Goal: Feedback & Contribution: Submit feedback/report problem

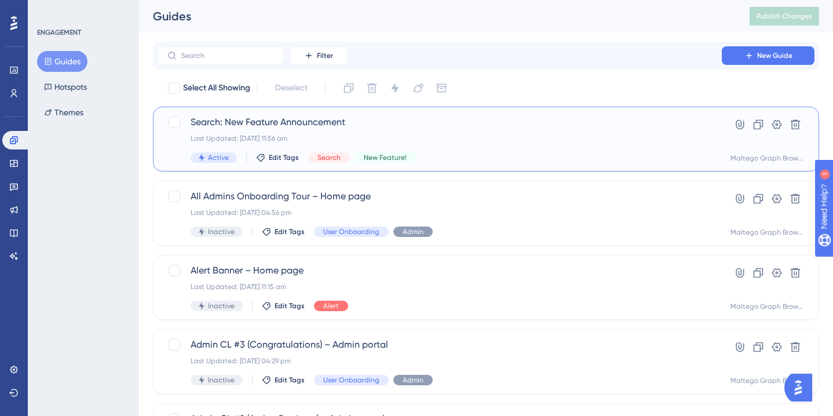
click at [386, 145] on div "Search: New Feature Announcement Last Updated: 01 Aug 2025 11:56 am Active Edit…" at bounding box center [440, 138] width 498 height 47
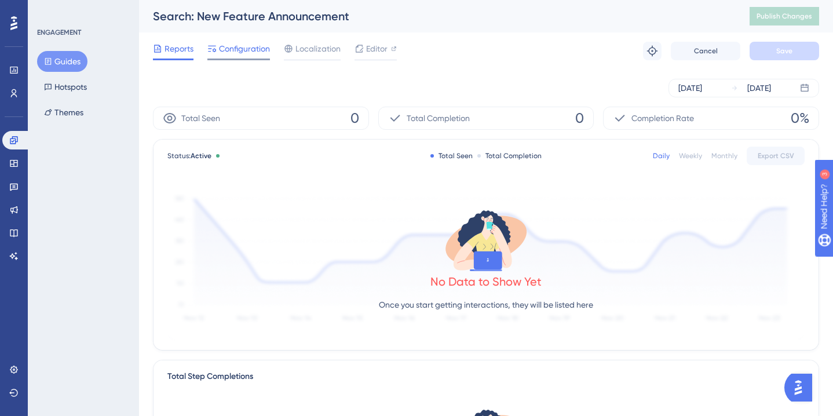
click at [235, 44] on span "Configuration" at bounding box center [244, 49] width 51 height 14
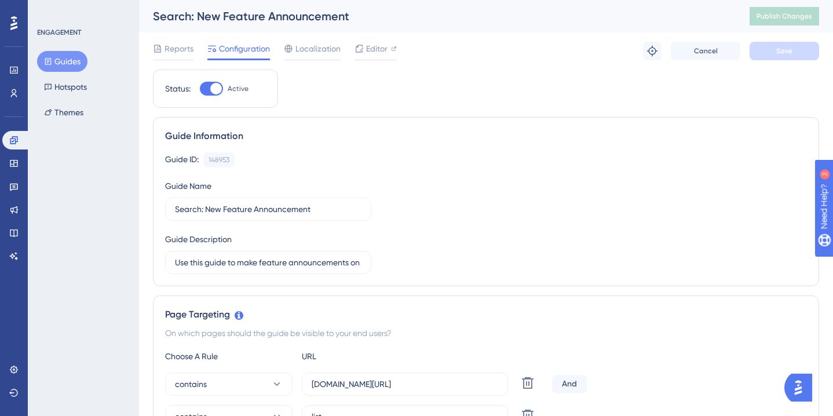
click at [206, 86] on div at bounding box center [211, 89] width 23 height 14
click at [200, 89] on input "Active" at bounding box center [199, 89] width 1 height 1
checkbox input "false"
click at [774, 50] on button "Save" at bounding box center [785, 51] width 70 height 19
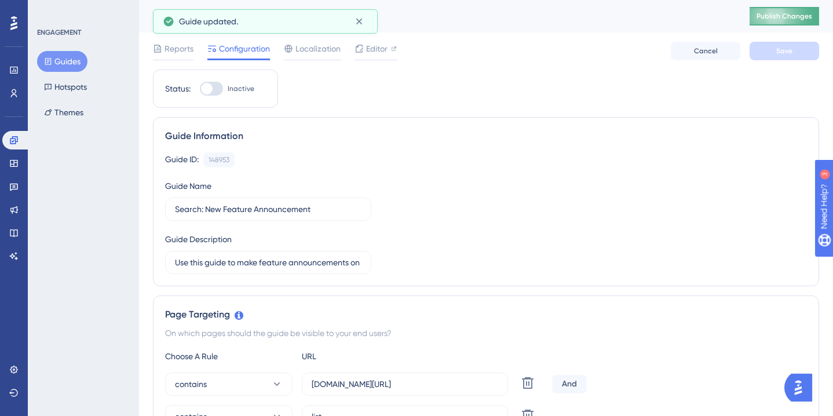
click at [794, 8] on button "Publish Changes" at bounding box center [785, 16] width 70 height 19
click at [70, 60] on button "Guides" at bounding box center [62, 61] width 50 height 21
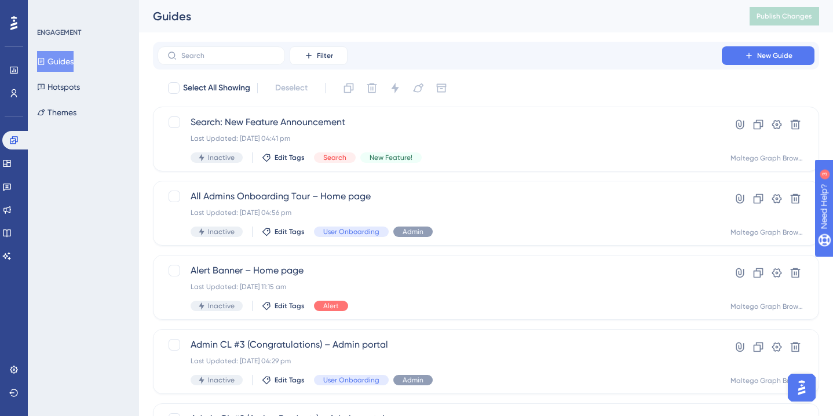
click at [803, 388] on img "Open AI Assistant Launcher" at bounding box center [801, 387] width 21 height 21
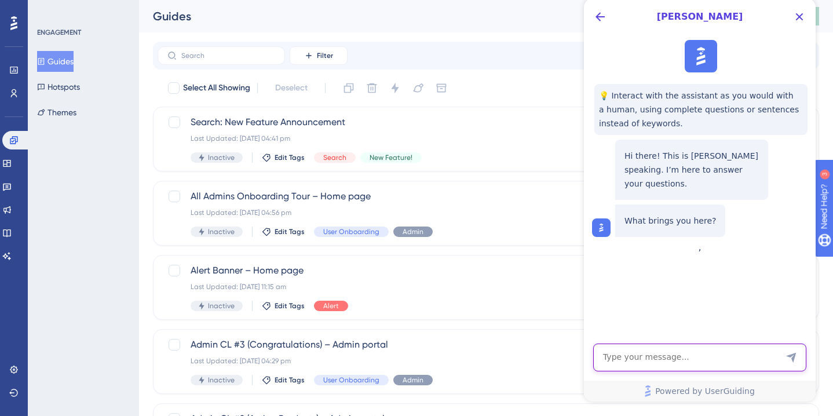
click at [682, 355] on textarea "AI Assistant Text Input" at bounding box center [699, 357] width 213 height 28
type textarea "Why is a guide I have deactivated show up as active again?"
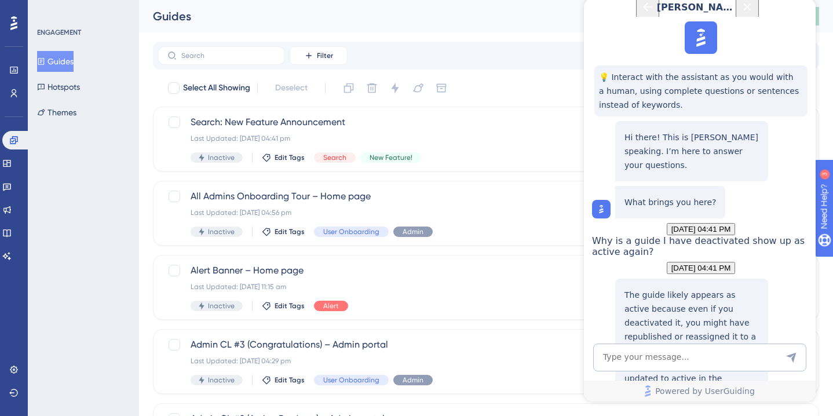
scroll to position [196, 0]
click at [751, 10] on icon "Close Button" at bounding box center [748, 7] width 8 height 8
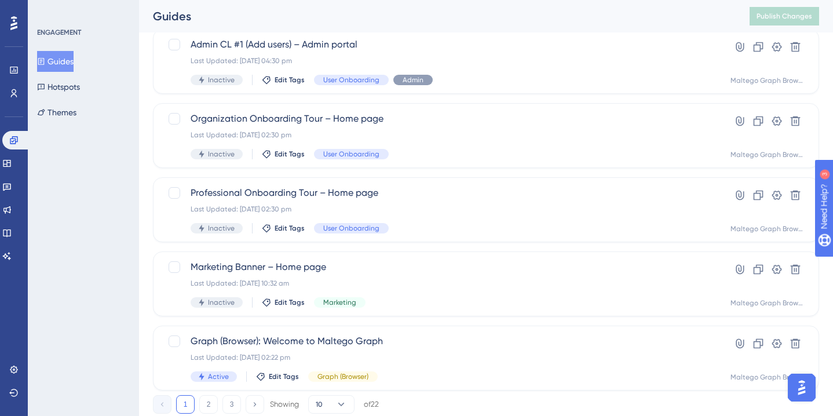
scroll to position [0, 0]
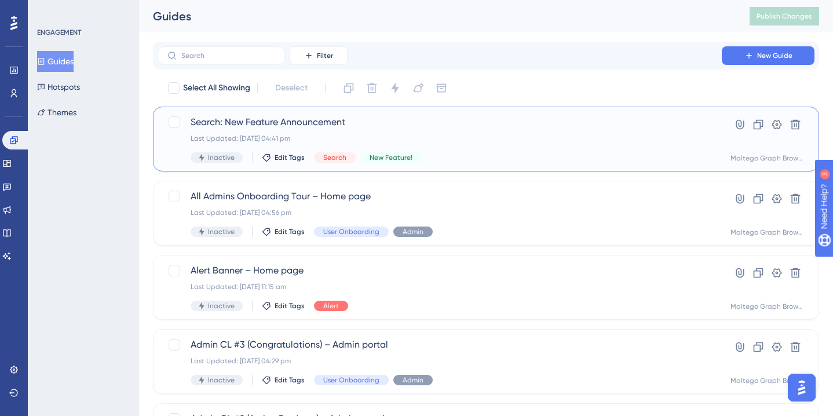
click at [366, 133] on div "Search: New Feature Announcement Last Updated: [DATE] 04:41 pm Inactive Edit Ta…" at bounding box center [440, 138] width 498 height 47
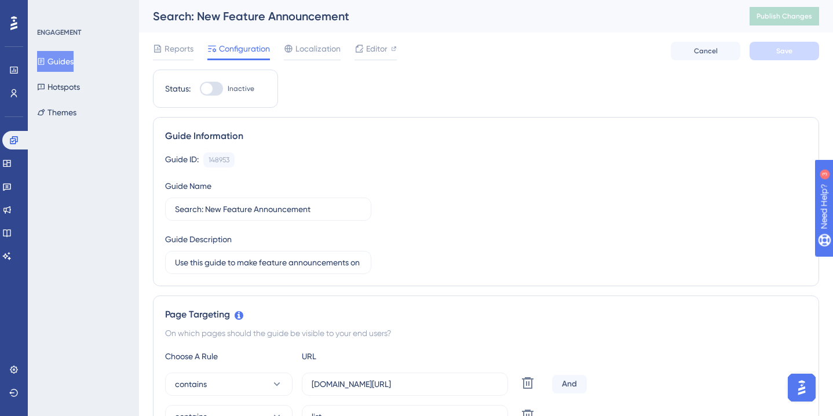
click at [74, 65] on button "Guides" at bounding box center [55, 61] width 36 height 21
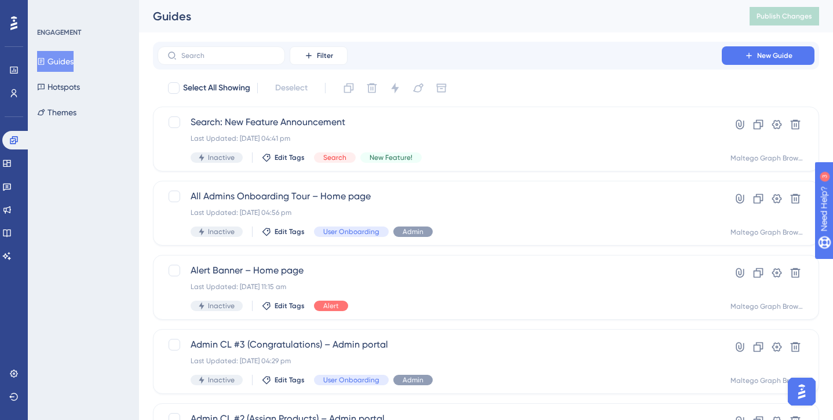
click at [802, 397] on img "Open AI Assistant Launcher" at bounding box center [801, 391] width 21 height 21
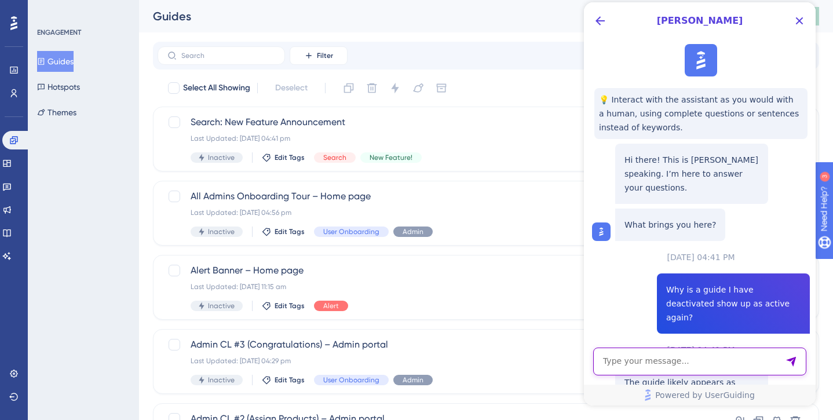
click at [674, 361] on textarea "AI Assistant Text Input" at bounding box center [699, 362] width 213 height 28
type textarea "How can I contact UserGuiding support?"
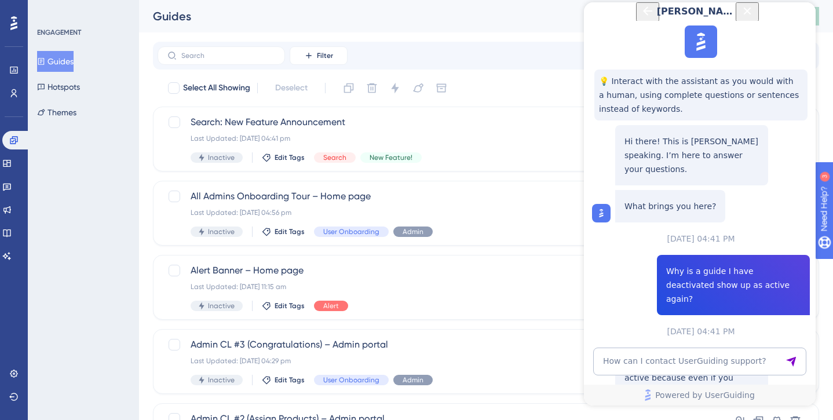
scroll to position [382, 0]
click at [733, 176] on p "Our support team is best equipped to assist you with this." at bounding box center [691, 155] width 134 height 42
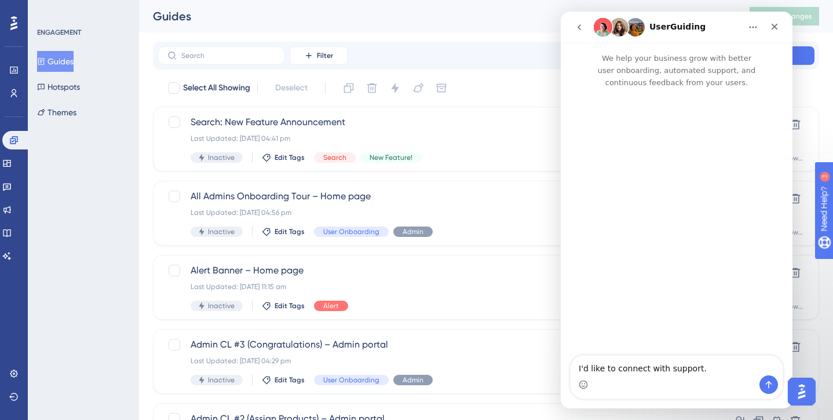
scroll to position [0, 0]
drag, startPoint x: 713, startPoint y: 369, endPoint x: 572, endPoint y: 361, distance: 141.5
click at [574, 364] on textarea "I'd like to connect with support." at bounding box center [677, 366] width 212 height 20
click at [754, 30] on icon "Home" at bounding box center [752, 27] width 9 height 9
click at [714, 189] on div "Intercom messenger" at bounding box center [677, 223] width 232 height 268
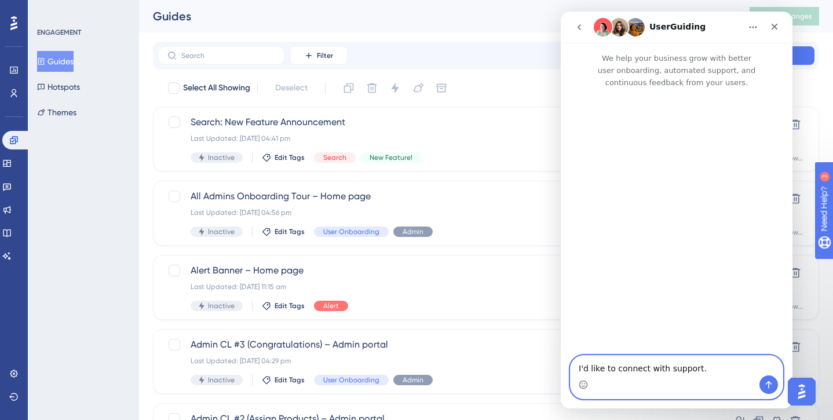
click at [700, 367] on textarea "I'd like to connect with support." at bounding box center [677, 366] width 212 height 20
drag, startPoint x: 702, startPoint y: 367, endPoint x: 558, endPoint y: 362, distance: 144.3
click html "UserGuiding We help your business grow with better user onboarding, automated s…"
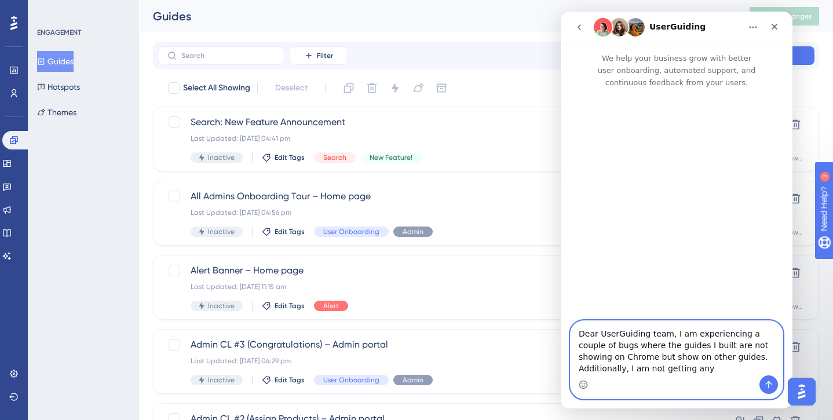
drag, startPoint x: 703, startPoint y: 359, endPoint x: 681, endPoint y: 359, distance: 22.0
click at [681, 359] on textarea "Dear UserGuiding team, I am experiencing a couple of bugs where the guides I bu…" at bounding box center [677, 348] width 212 height 54
click at [684, 379] on div "Intercom messenger" at bounding box center [677, 384] width 212 height 19
click at [692, 367] on textarea "Dear UserGuiding team, I am experiencing a couple of bugs where the guides I bu…" at bounding box center [677, 348] width 212 height 54
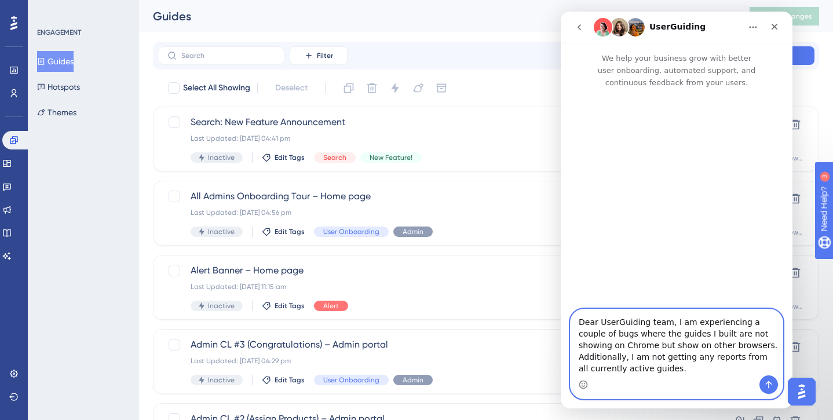
drag, startPoint x: 605, startPoint y: 334, endPoint x: 589, endPoint y: 335, distance: 16.8
click at [590, 336] on textarea "Dear UserGuiding team, I am experiencing a couple of bugs where the guides I bu…" at bounding box center [677, 342] width 212 height 66
click at [675, 391] on div "Intercom messenger" at bounding box center [677, 384] width 212 height 19
click at [670, 321] on textarea "Dear UserGuiding team, I am experiencing a couple of issues where the guides I …" at bounding box center [677, 342] width 212 height 66
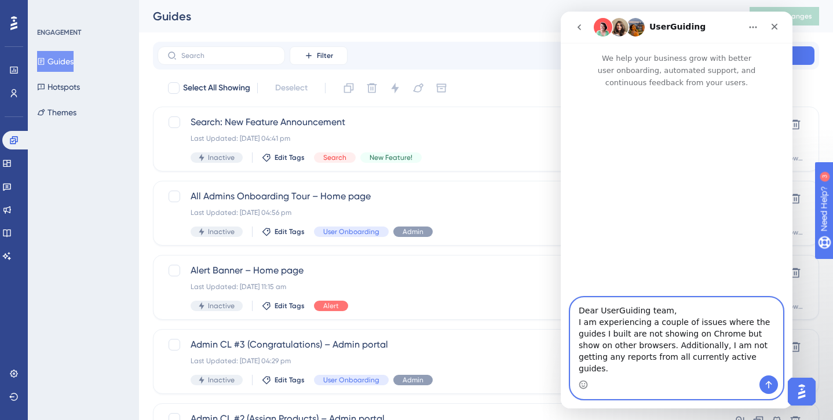
click at [732, 374] on textarea "Dear UserGuiding team, I am experiencing a couple of issues where the guides I …" at bounding box center [677, 337] width 212 height 78
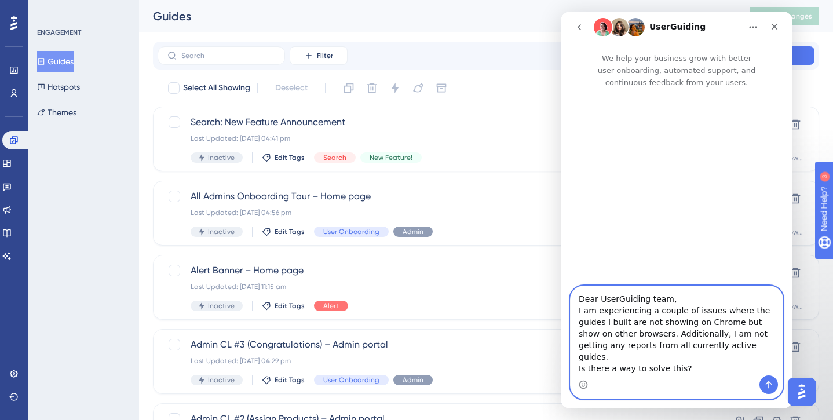
click at [591, 334] on textarea "Dear UserGuiding team, I am experiencing a couple of issues where the guides I …" at bounding box center [677, 330] width 212 height 89
click at [686, 339] on textarea "Dear UserGuiding team, I am experiencing a couple of issues where the guides I …" at bounding box center [677, 330] width 212 height 89
drag, startPoint x: 603, startPoint y: 335, endPoint x: 716, endPoint y: 324, distance: 113.5
click at [716, 324] on textarea "Dear UserGuiding team, I am experiencing a couple of issues where the guides I …" at bounding box center [677, 330] width 212 height 89
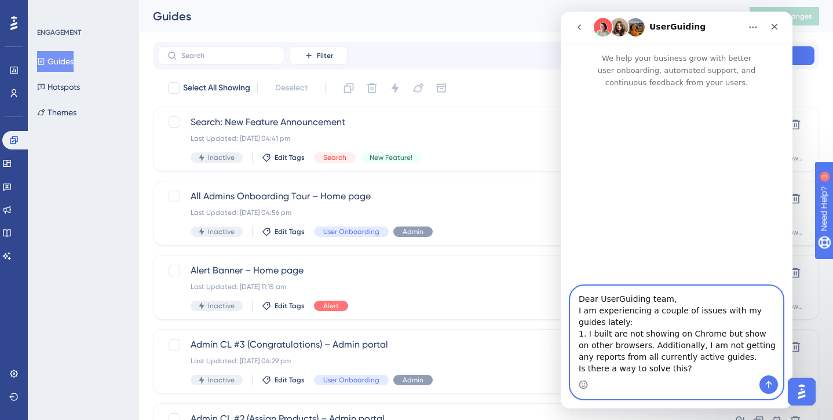
drag, startPoint x: 587, startPoint y: 332, endPoint x: 634, endPoint y: 343, distance: 47.6
click at [634, 343] on textarea "Dear UserGuiding team, I am experiencing a couple of issues with my guides late…" at bounding box center [677, 330] width 212 height 89
drag, startPoint x: 773, startPoint y: 357, endPoint x: 685, endPoint y: 345, distance: 88.9
click at [685, 345] on textarea "Dear UserGuiding team, I am experiencing a couple of issues with my guides late…" at bounding box center [677, 330] width 212 height 92
click at [680, 302] on textarea "Dear UserGuiding team, I am experiencing a couple of issues with my guides late…" at bounding box center [677, 330] width 212 height 89
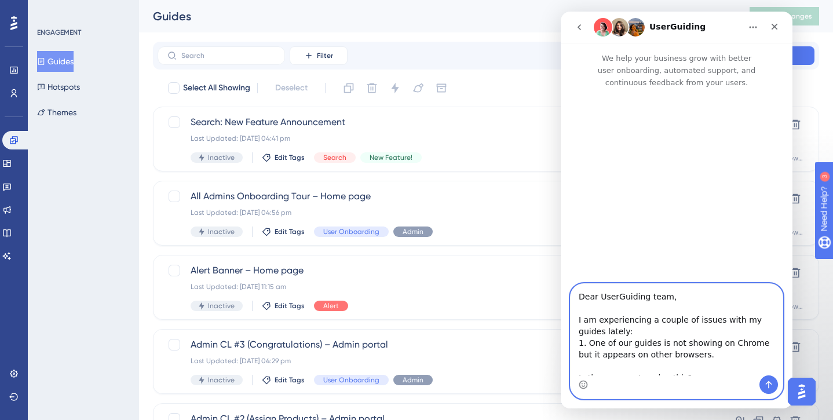
scroll to position [9, 0]
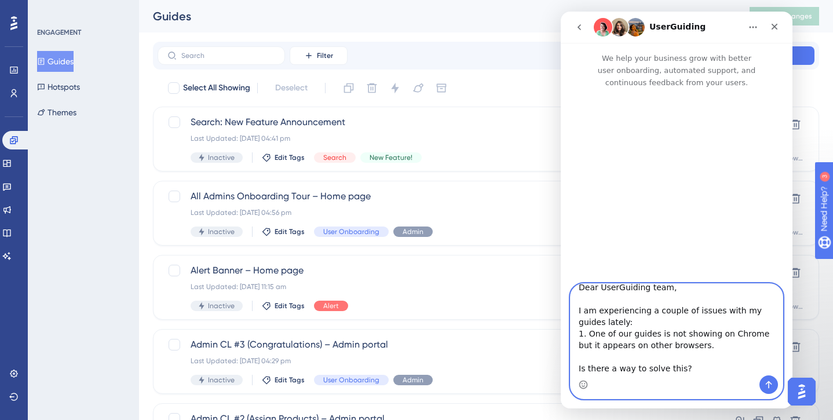
click at [628, 318] on textarea "Dear UserGuiding team, I am experiencing a couple of issues with my guides late…" at bounding box center [677, 330] width 212 height 92
click at [693, 359] on textarea "Dear UserGuiding team, I am experiencing a couple of issues with my guides late…" at bounding box center [677, 330] width 212 height 92
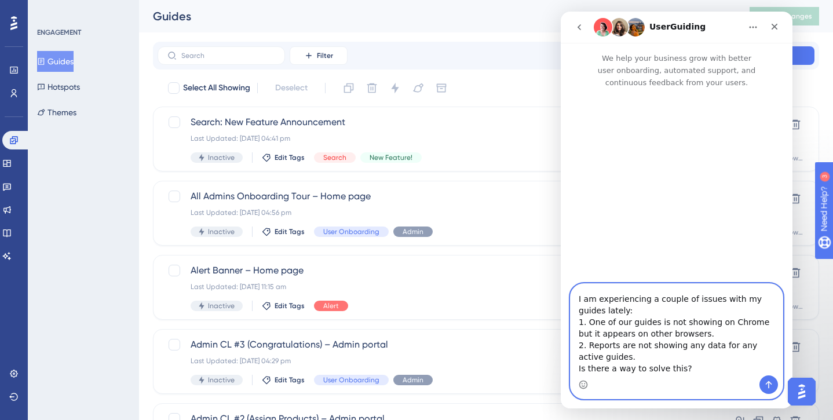
click at [654, 353] on textarea "Dear UserGuiding team, I am experiencing a couple of issues with my guides late…" at bounding box center [677, 330] width 212 height 92
click at [664, 367] on textarea "Dear UserGuiding team, I am experiencing a couple of issues with my guides late…" at bounding box center [677, 330] width 212 height 92
click at [645, 356] on textarea "Dear UserGuiding team, I am experiencing a couple of issues with my guides late…" at bounding box center [677, 330] width 212 height 92
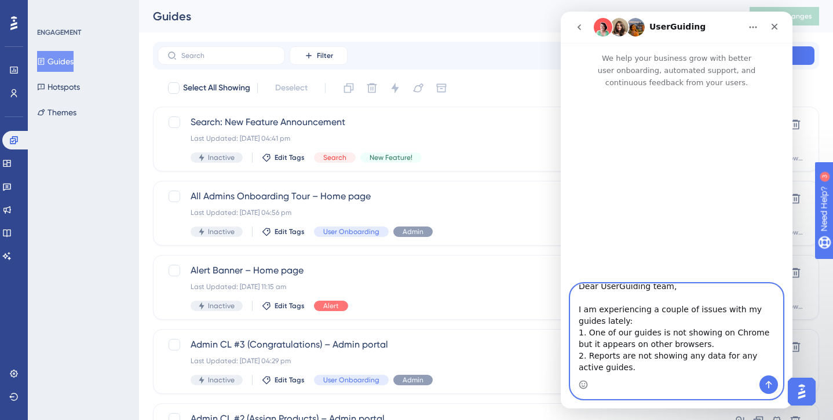
scroll to position [12, 0]
click at [684, 320] on textarea "Dear UserGuiding team, I am experiencing a couple of issues with my guides late…" at bounding box center [677, 330] width 212 height 92
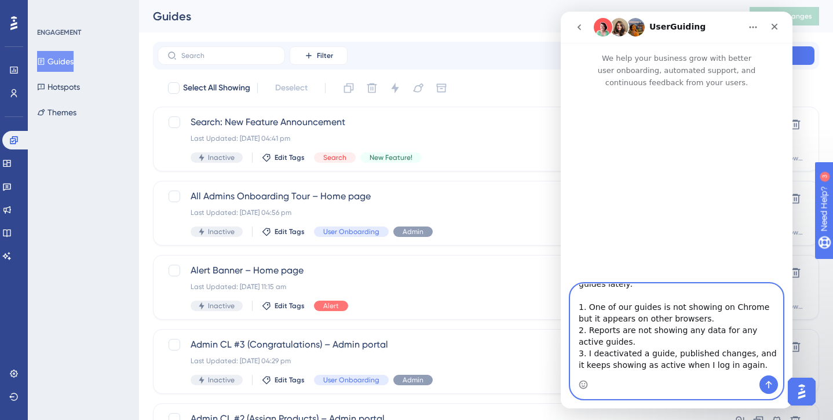
scroll to position [67, 0]
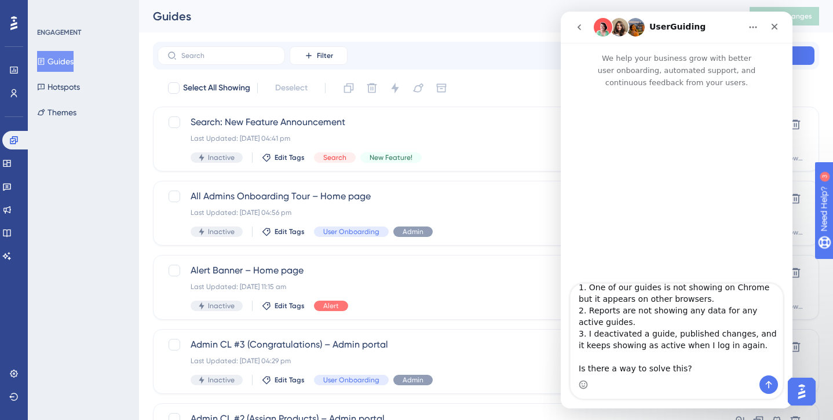
click at [708, 377] on div "Intercom messenger" at bounding box center [677, 384] width 212 height 19
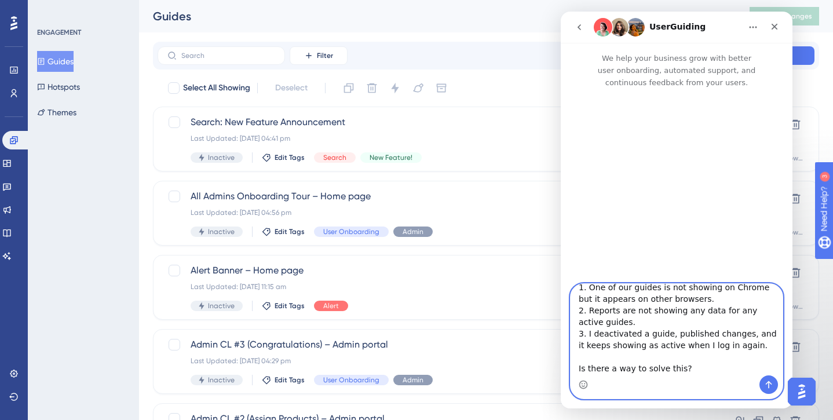
click at [700, 367] on textarea "Dear UserGuiding team, I am experiencing a couple of issues with my guides late…" at bounding box center [677, 330] width 212 height 92
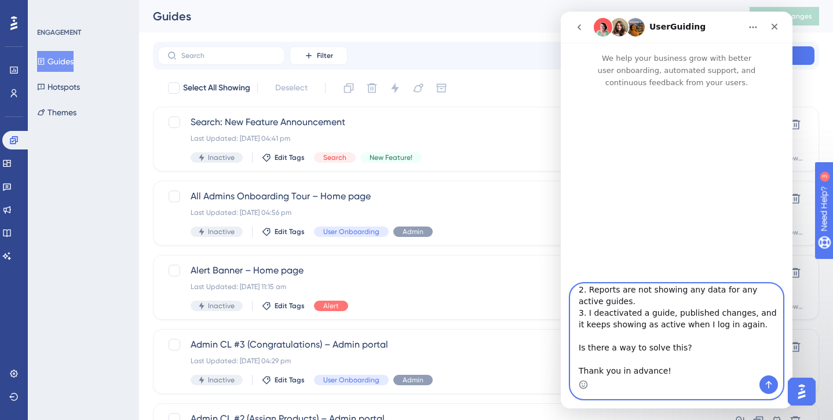
scroll to position [100, 0]
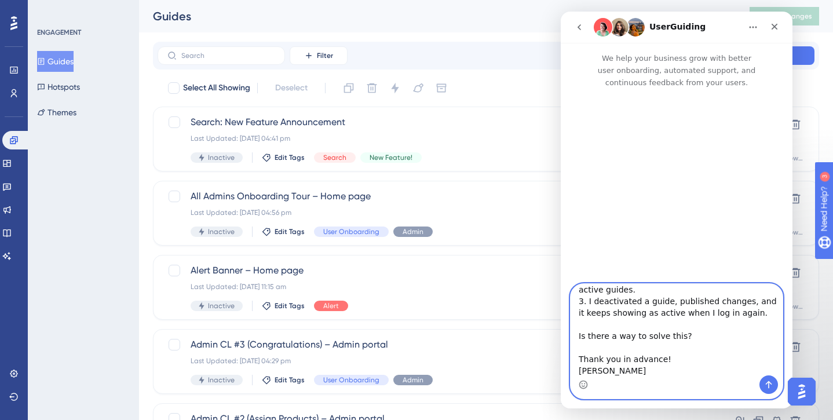
type textarea "Dear UserGuiding team, I am experiencing a couple of issues with my guides late…"
click at [767, 382] on icon "Send a message…" at bounding box center [769, 385] width 6 height 8
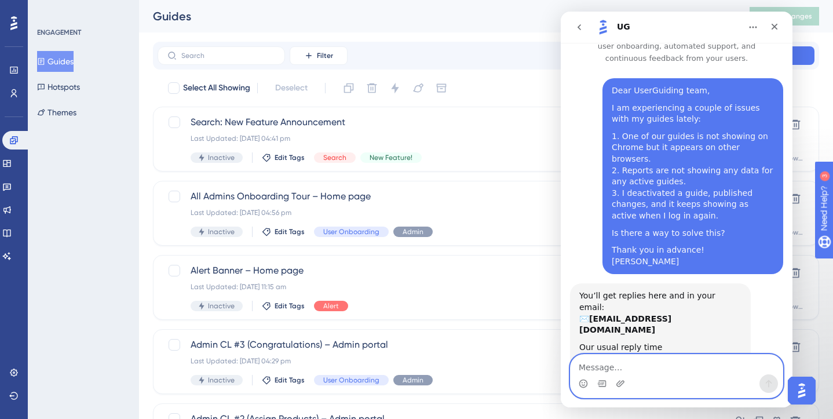
scroll to position [31, 0]
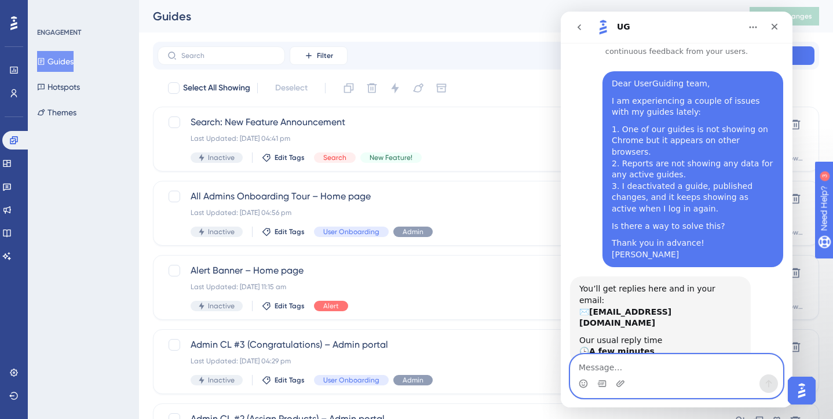
type textarea "{"
click at [576, 25] on icon "go back" at bounding box center [579, 27] width 9 height 9
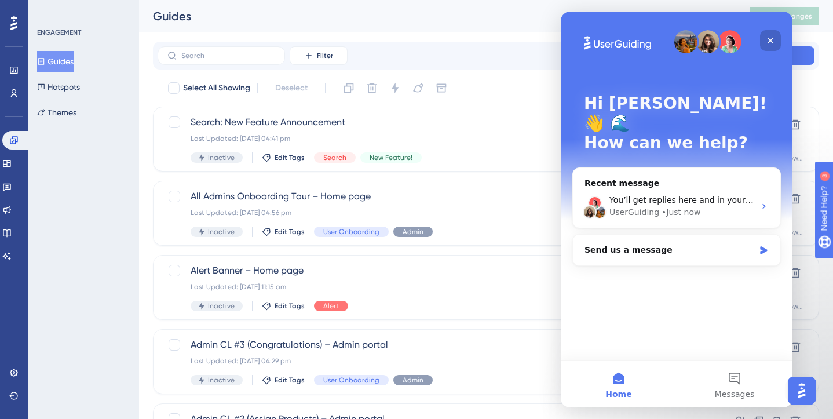
click at [773, 45] on div "Close" at bounding box center [770, 40] width 21 height 21
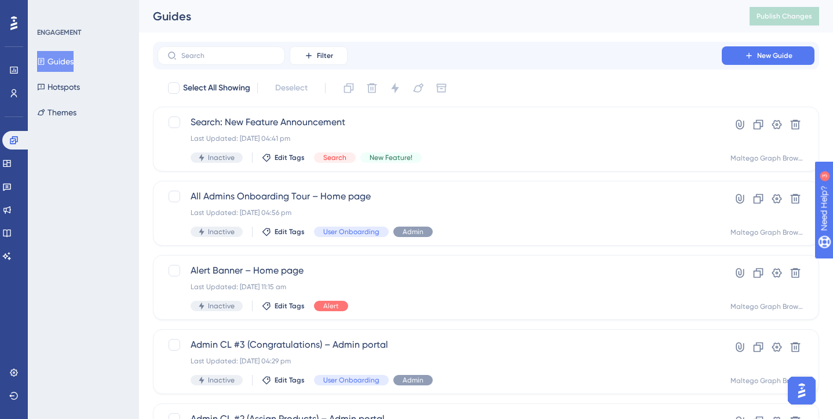
click at [808, 384] on img "Open AI Assistant Launcher" at bounding box center [801, 390] width 21 height 21
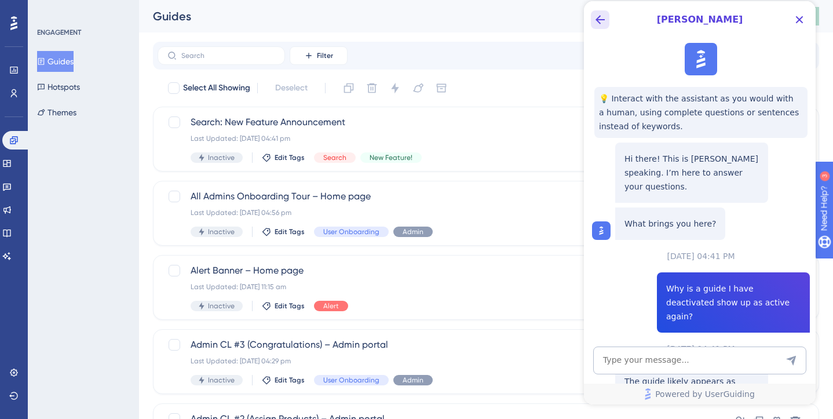
click at [595, 23] on icon "Back Button" at bounding box center [600, 20] width 14 height 14
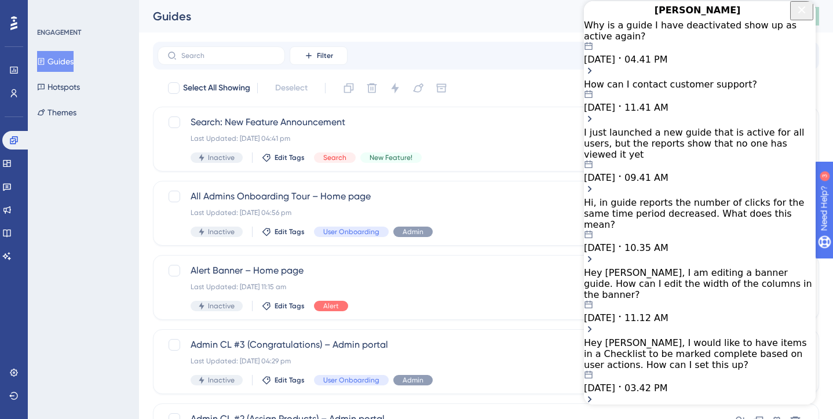
drag, startPoint x: 792, startPoint y: 16, endPoint x: 1376, endPoint y: 16, distance: 583.9
click at [795, 16] on icon "Close Button" at bounding box center [802, 10] width 14 height 14
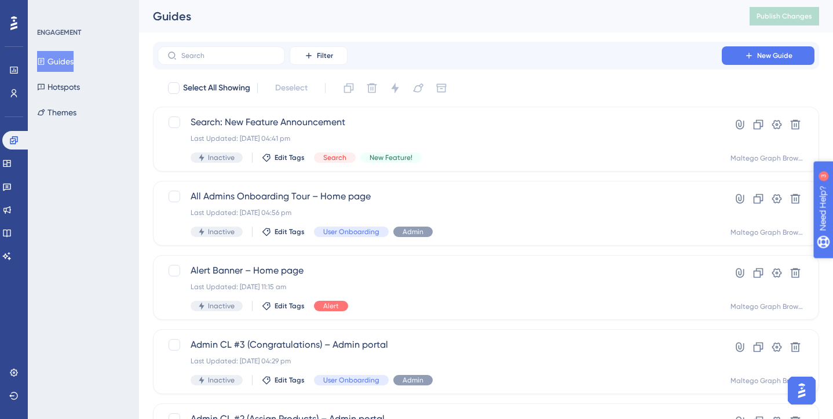
drag, startPoint x: 851, startPoint y: 264, endPoint x: 1633, endPoint y: 477, distance: 810.0
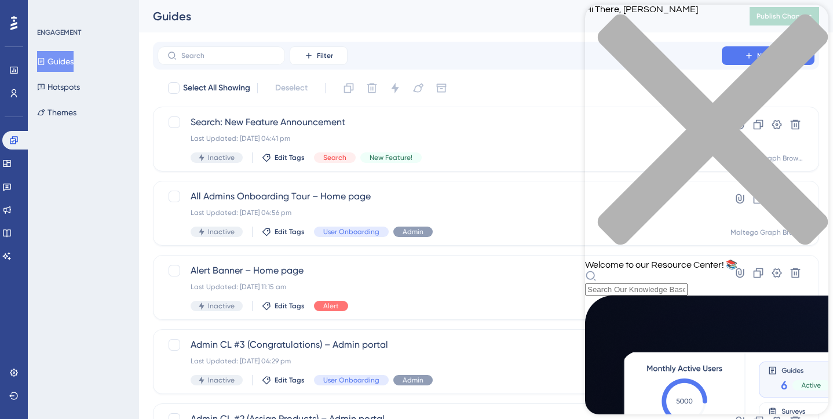
click at [813, 20] on div "close resource center" at bounding box center [706, 136] width 243 height 245
